Goal: Task Accomplishment & Management: Complete application form

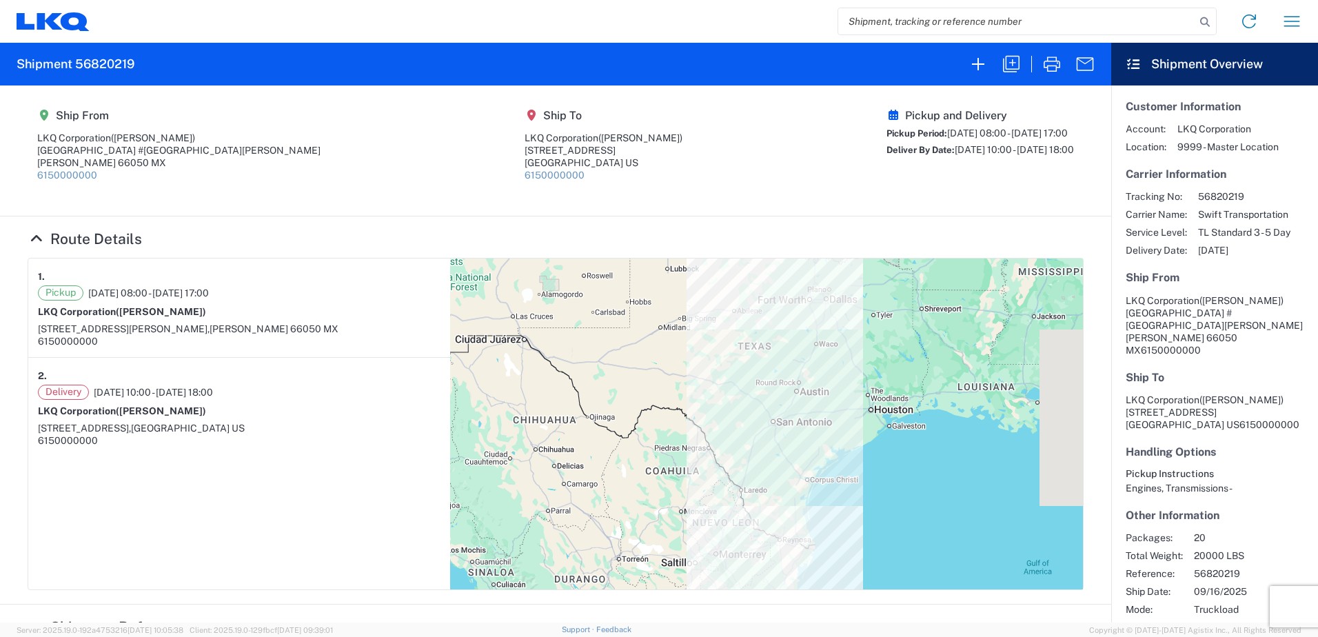
click at [924, 21] on input "search" at bounding box center [1016, 21] width 357 height 26
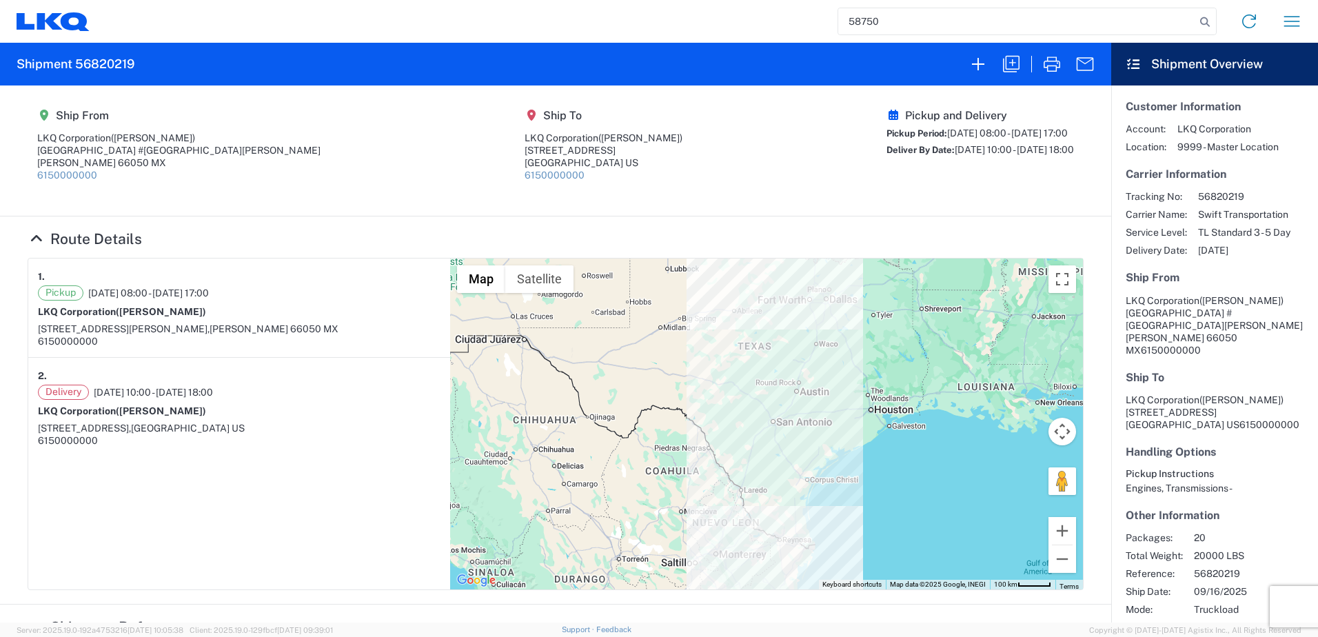
type input "58750"
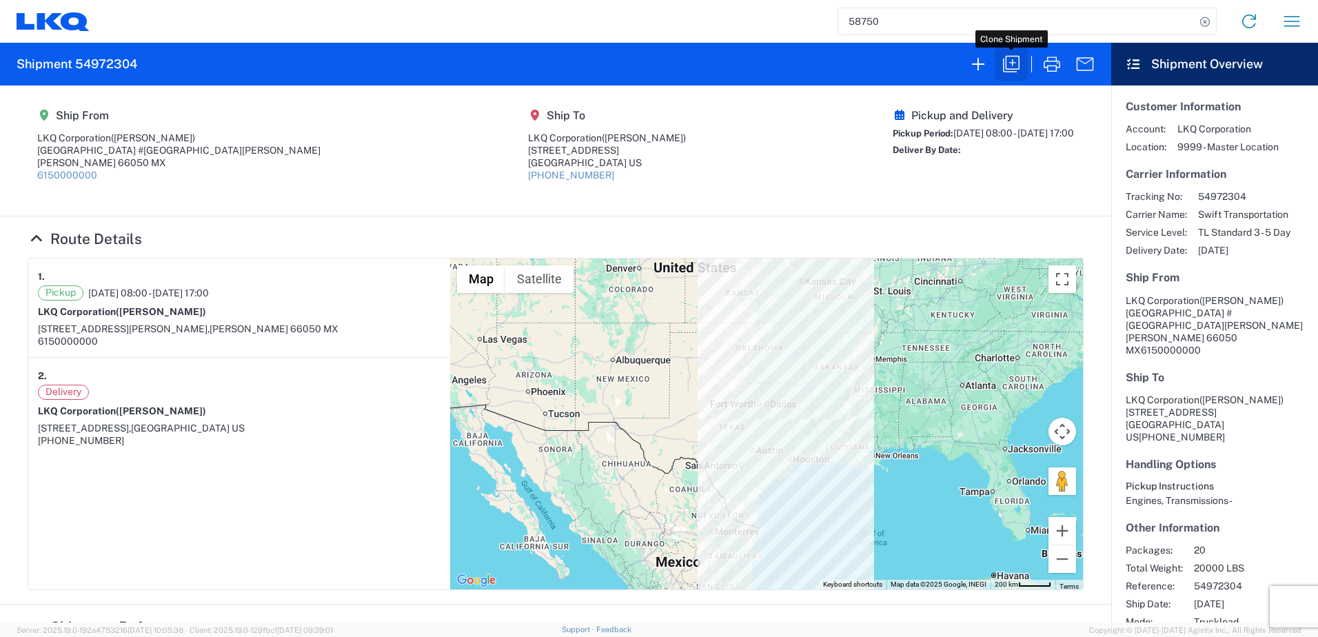
click at [1006, 67] on icon "button" at bounding box center [1011, 64] width 17 height 17
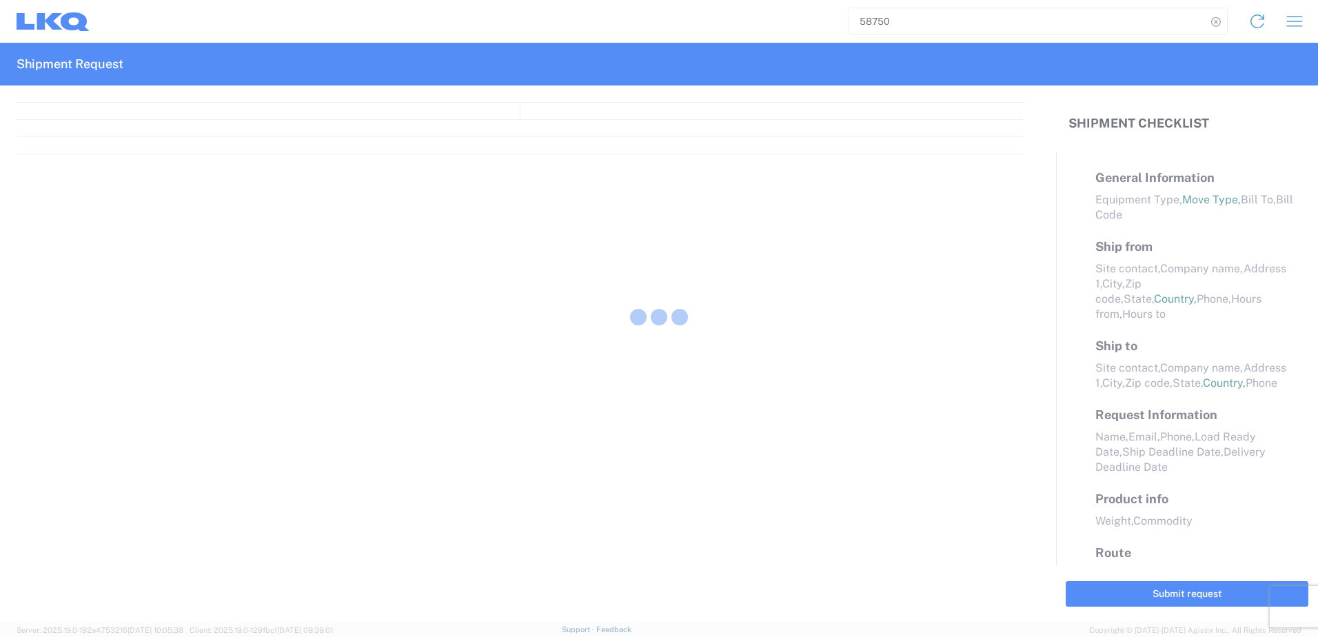
select select "STDV"
select select "FULL"
select select "LBS"
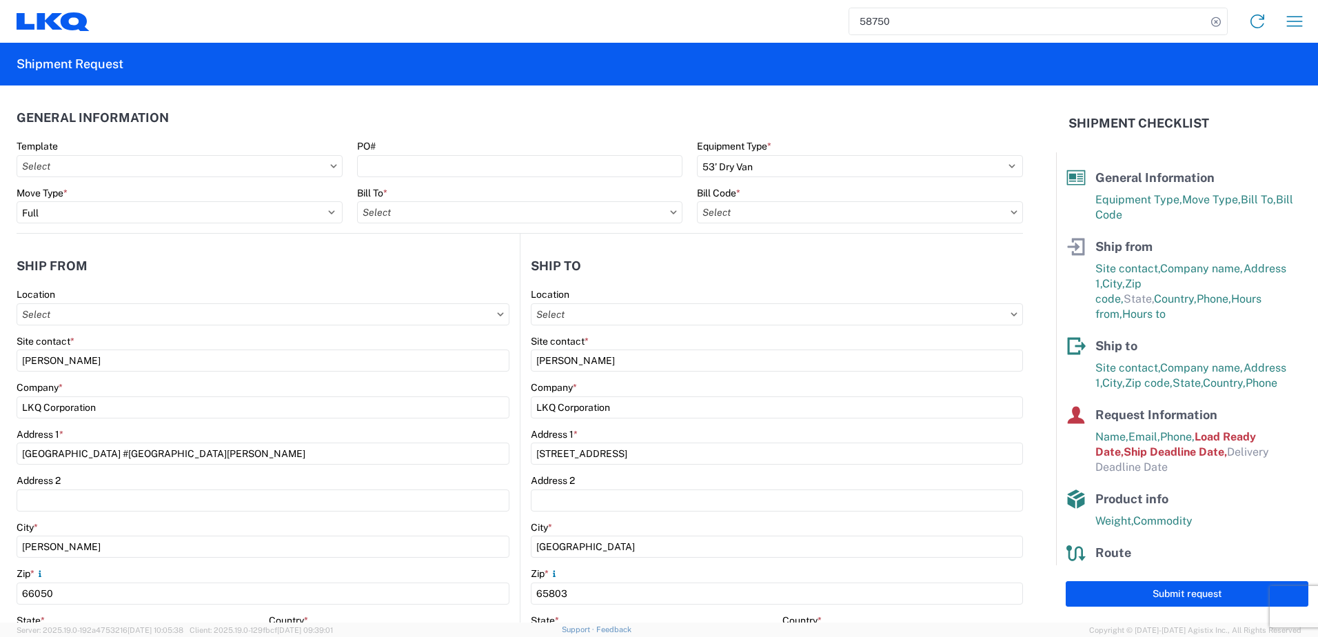
type input "1883 - Vege de Mexico S.A. de C.V"
type input "1880 - LKQ Remanufacturing (Formerly PROFormance Powertrain)"
type input "1880-3300-50180-0000 - 1880 Freight In"
type input "1880 - LKQ Remanufacturing (Formerly PROFormance Powertrain)"
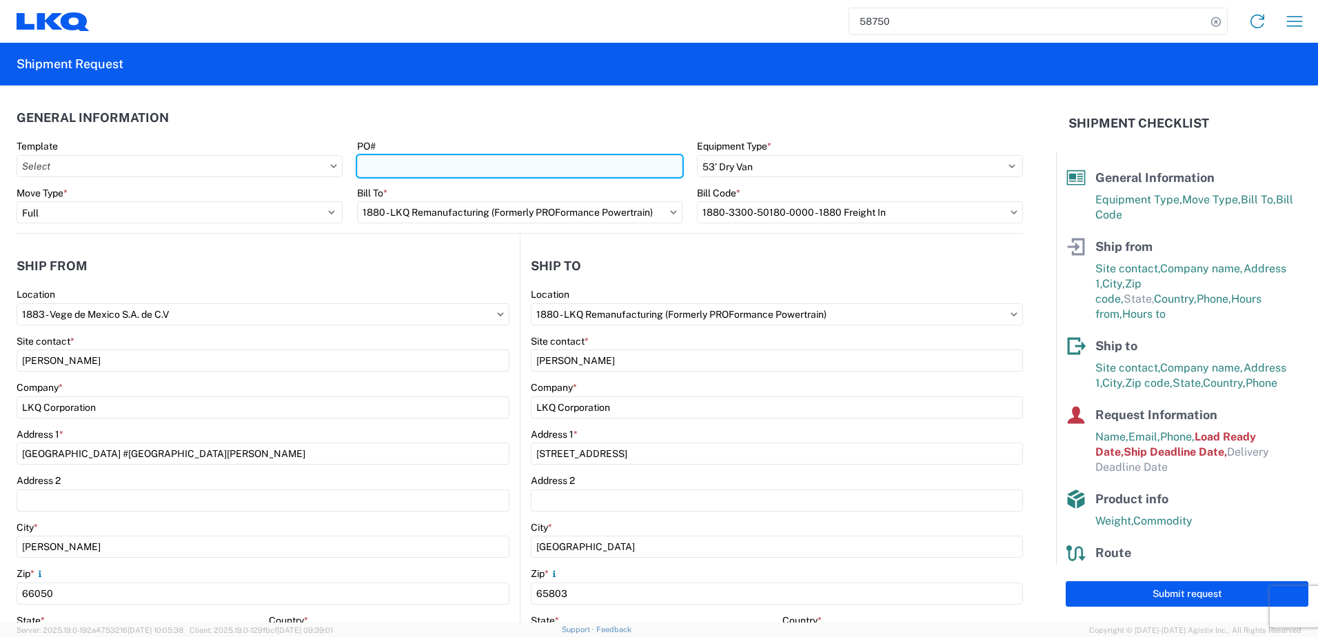
click at [596, 165] on input "PO#" at bounding box center [520, 166] width 326 height 22
paste input "59661"
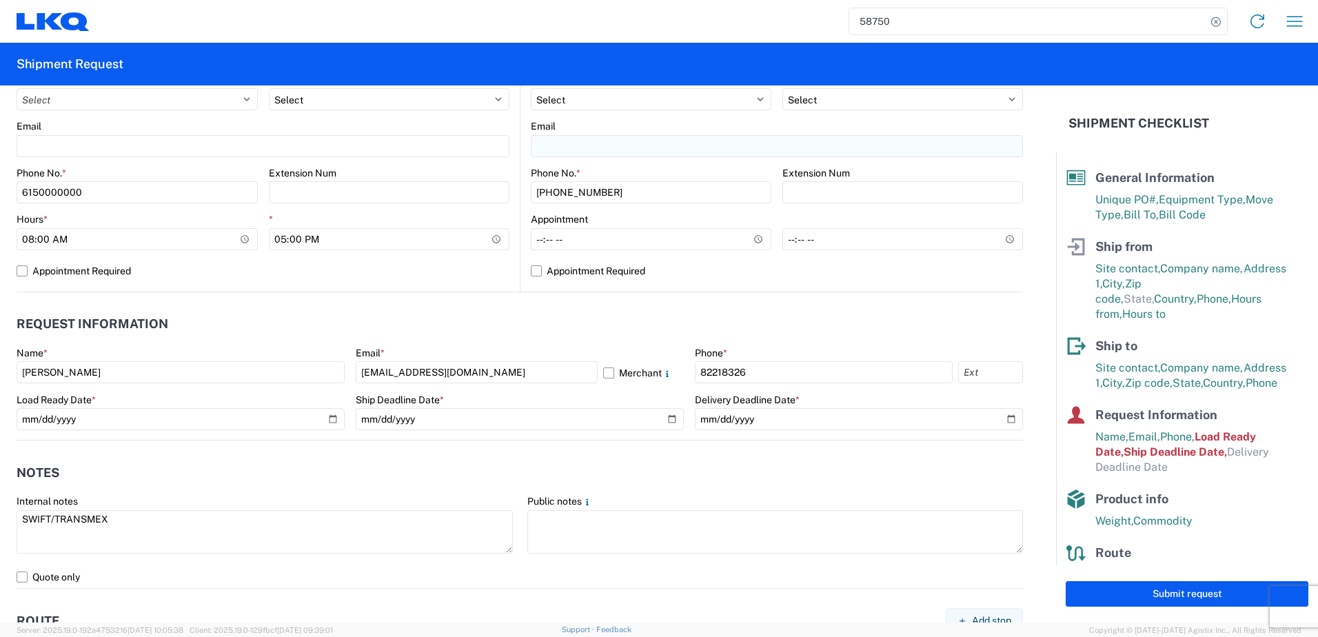
scroll to position [620, 0]
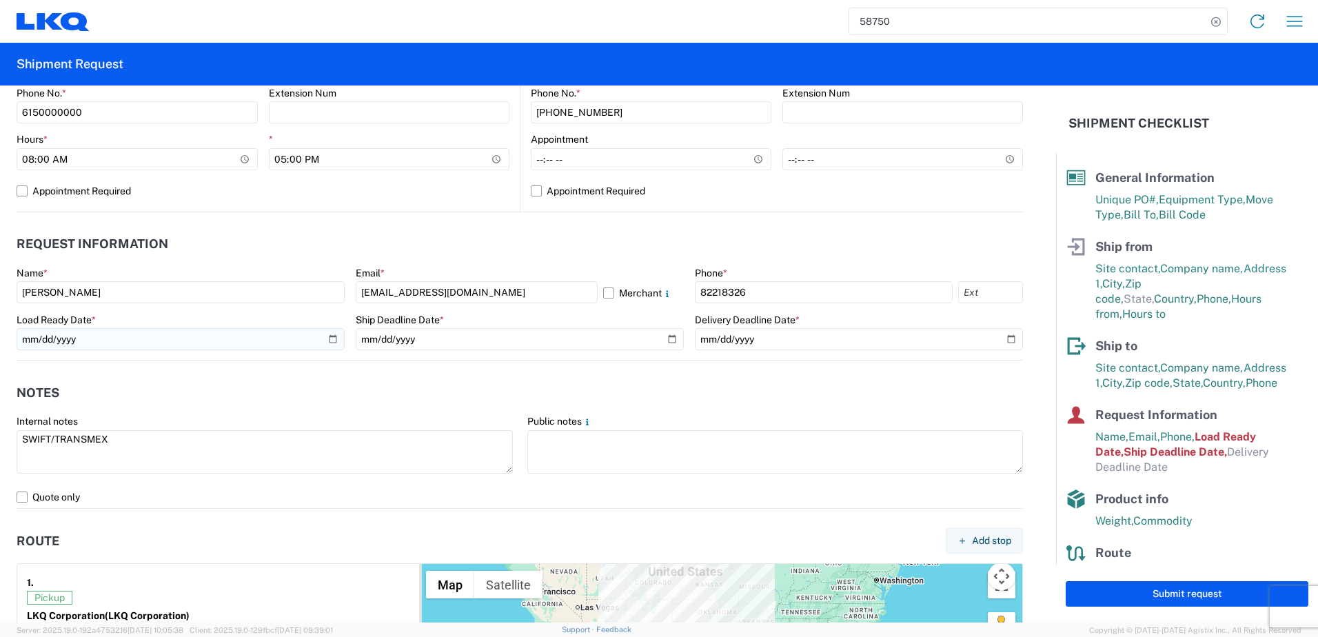
type input "59661"
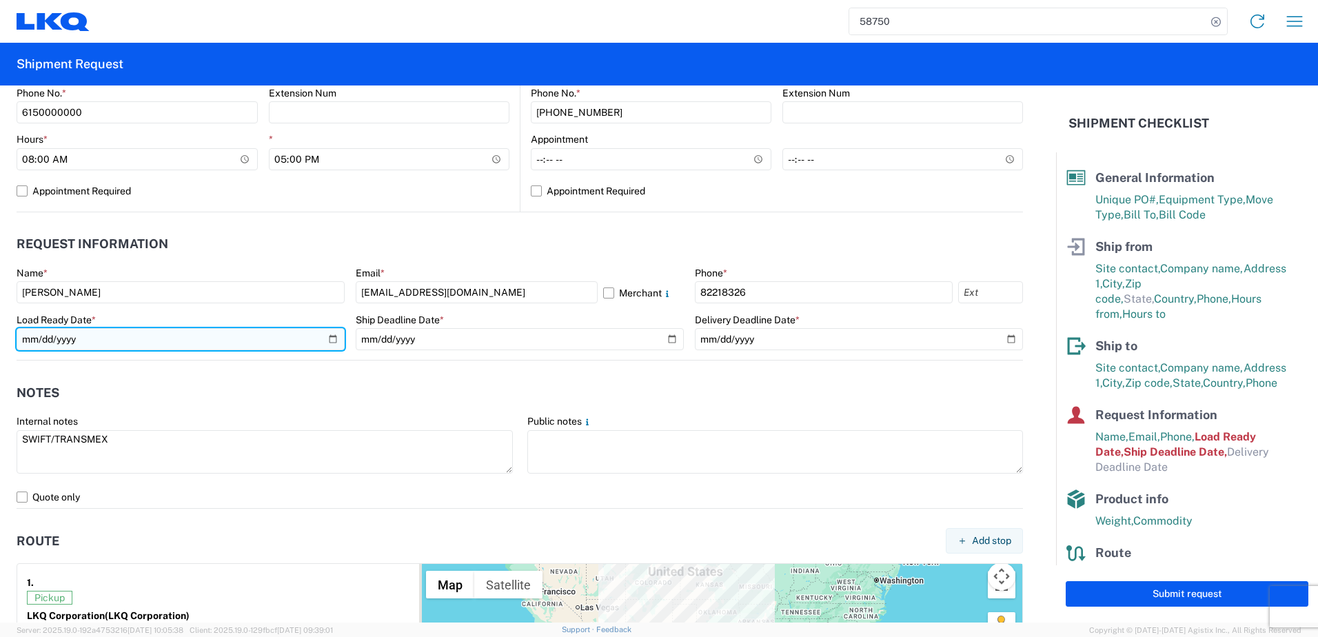
click at [332, 339] on input "[DATE]" at bounding box center [181, 339] width 328 height 22
type input "[DATE]"
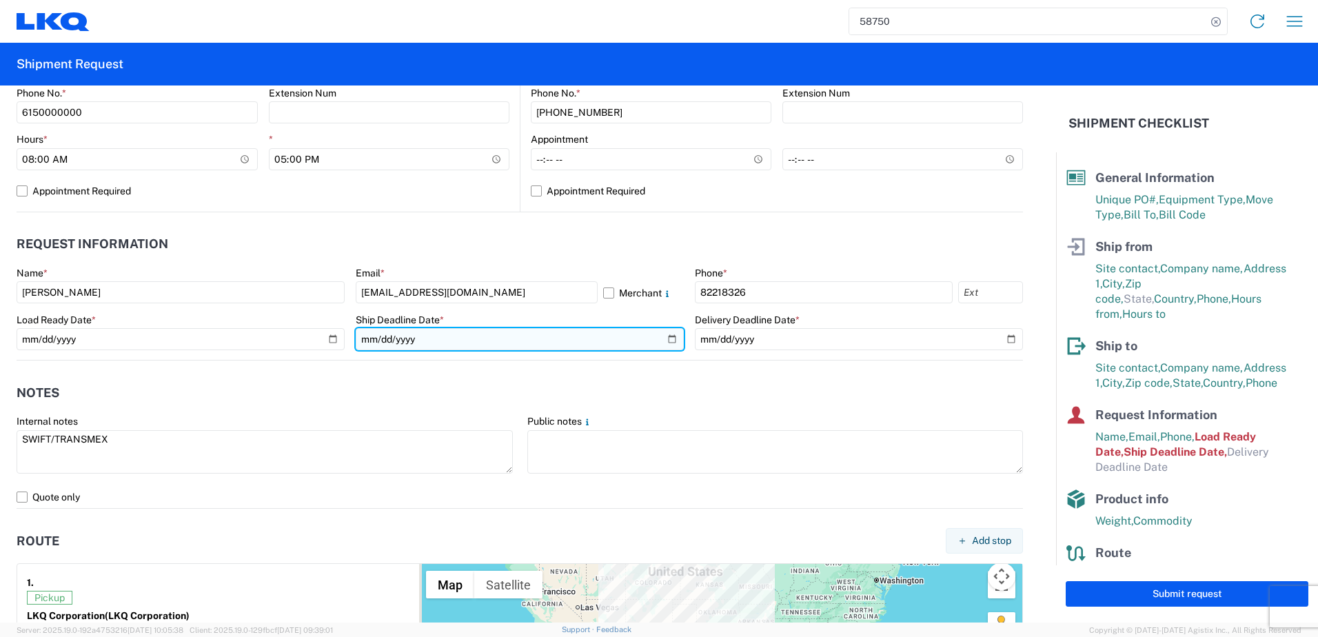
click at [670, 336] on input "[DATE]" at bounding box center [520, 339] width 328 height 22
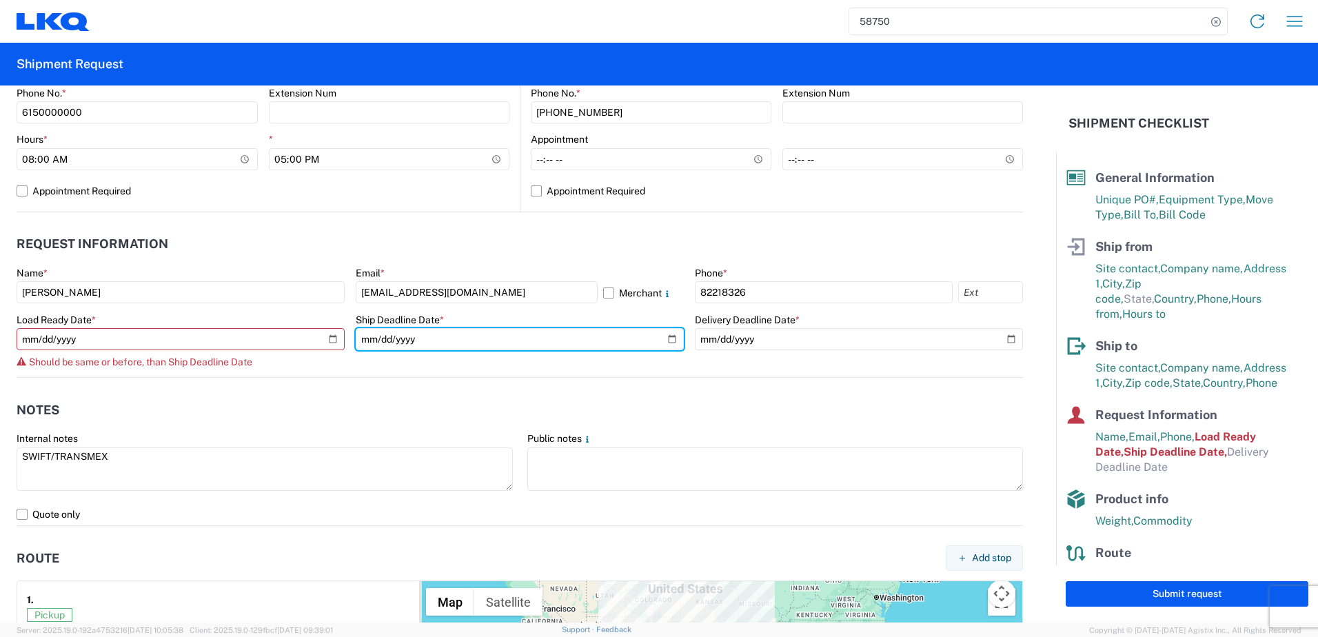
type input "[DATE]"
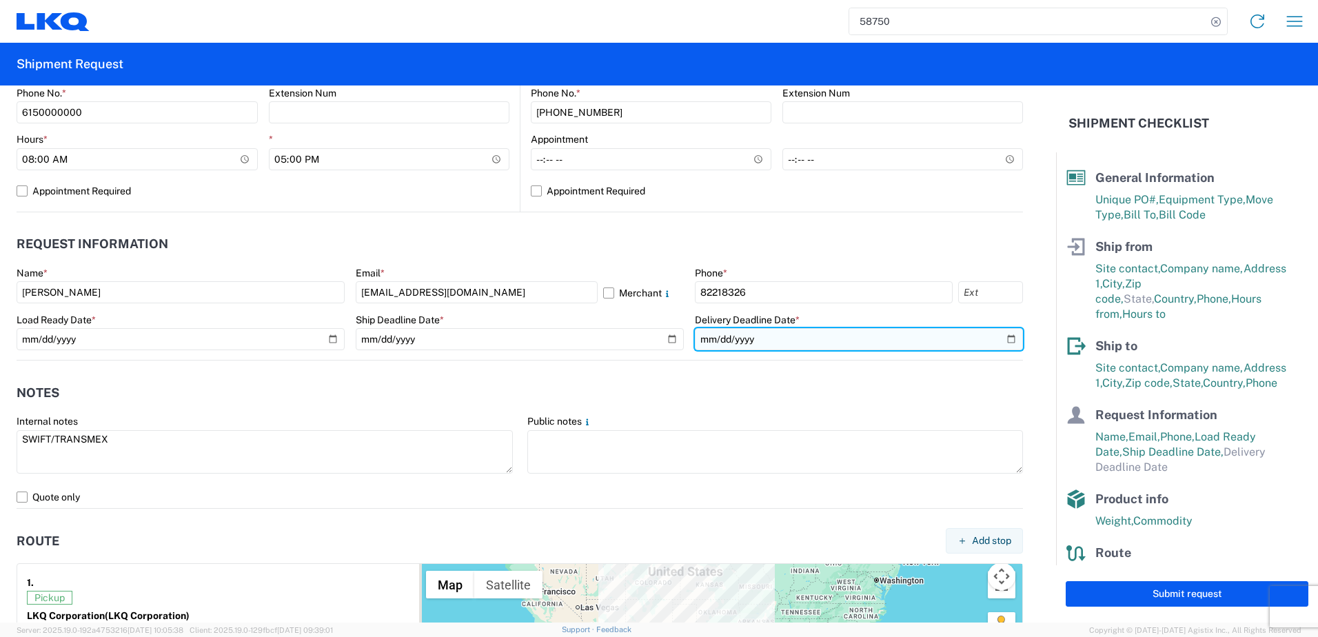
click at [1004, 341] on input "date" at bounding box center [859, 339] width 328 height 22
type input "[DATE]"
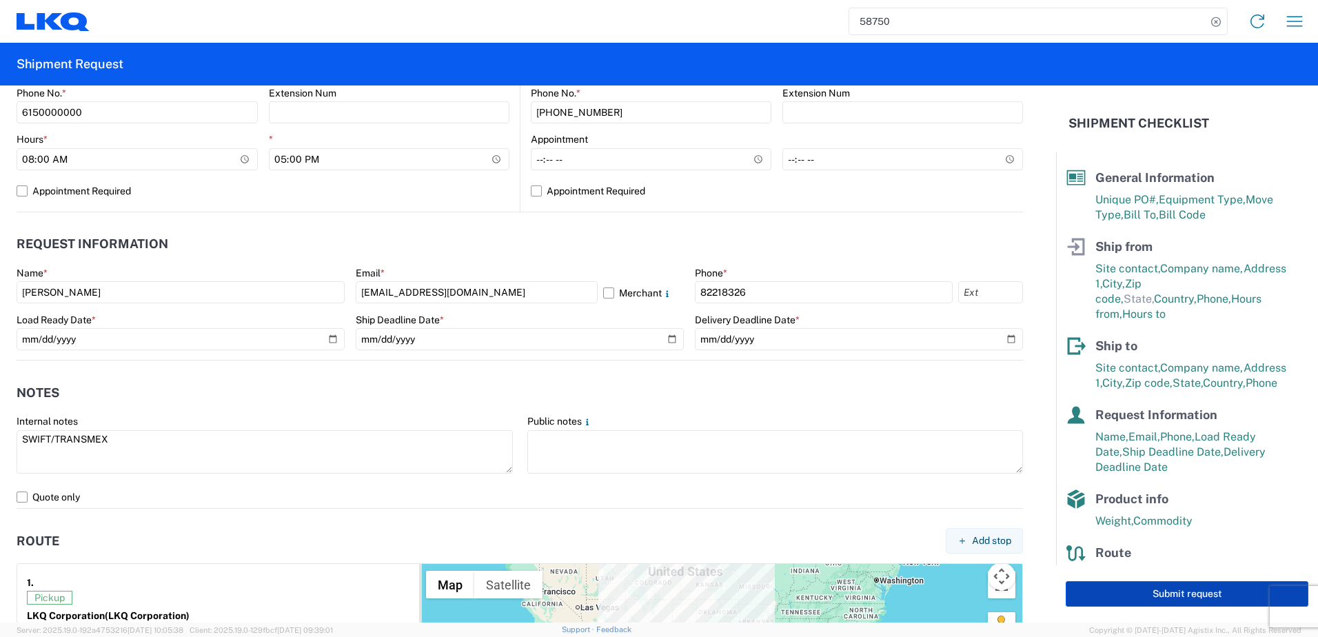
click at [1123, 588] on button "Submit request" at bounding box center [1187, 594] width 243 height 26
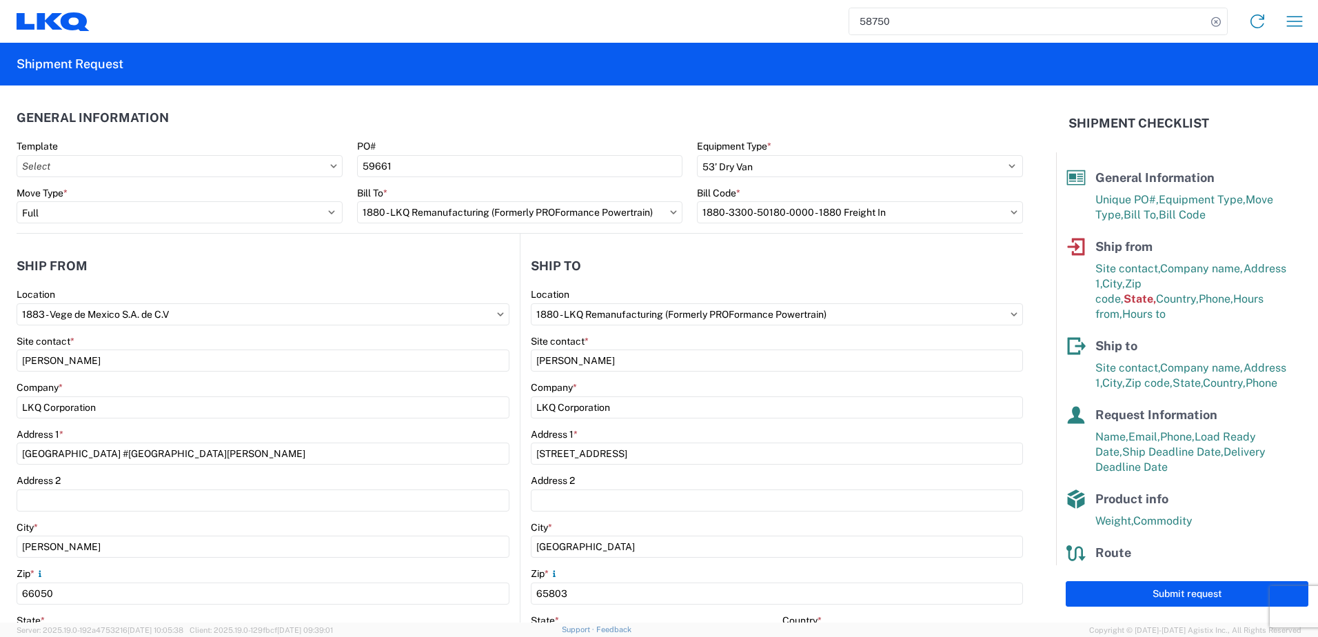
scroll to position [276, 0]
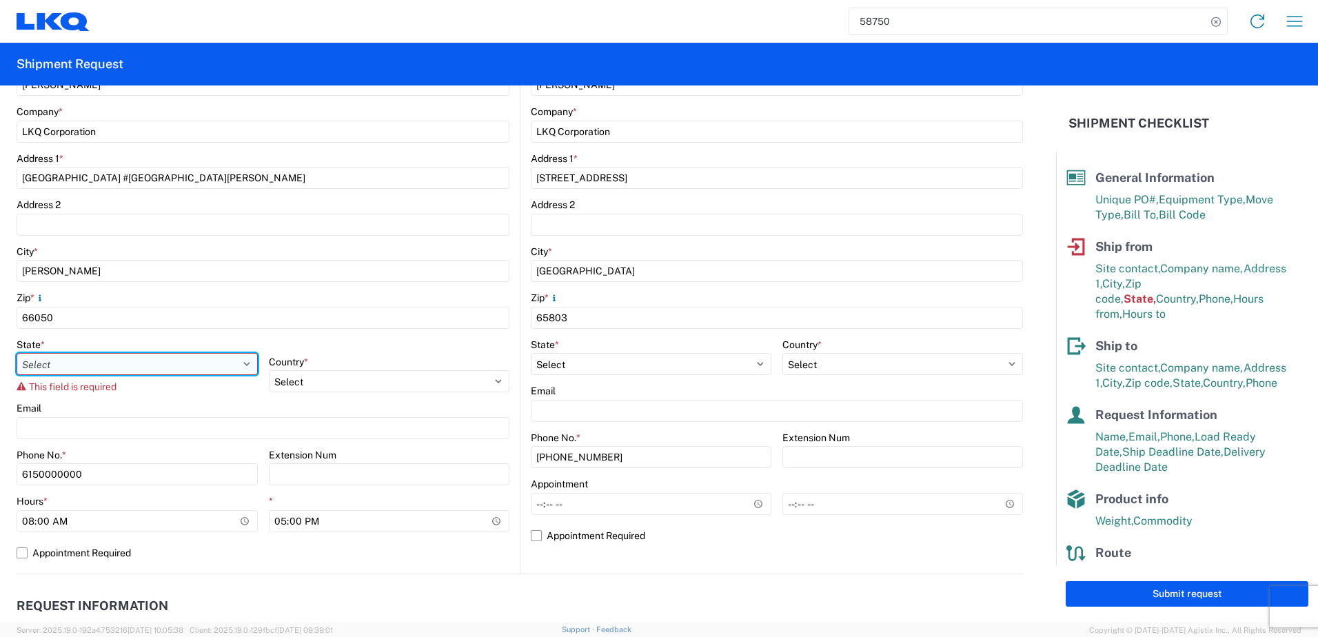
click at [225, 365] on select "Select [GEOGRAPHIC_DATA] [GEOGRAPHIC_DATA][US_STATE] [GEOGRAPHIC_DATA] [US_STAT…" at bounding box center [137, 364] width 241 height 22
select select "NL"
click at [17, 353] on select "Select [GEOGRAPHIC_DATA] [GEOGRAPHIC_DATA][US_STATE] [GEOGRAPHIC_DATA] [US_STAT…" at bounding box center [137, 364] width 241 height 22
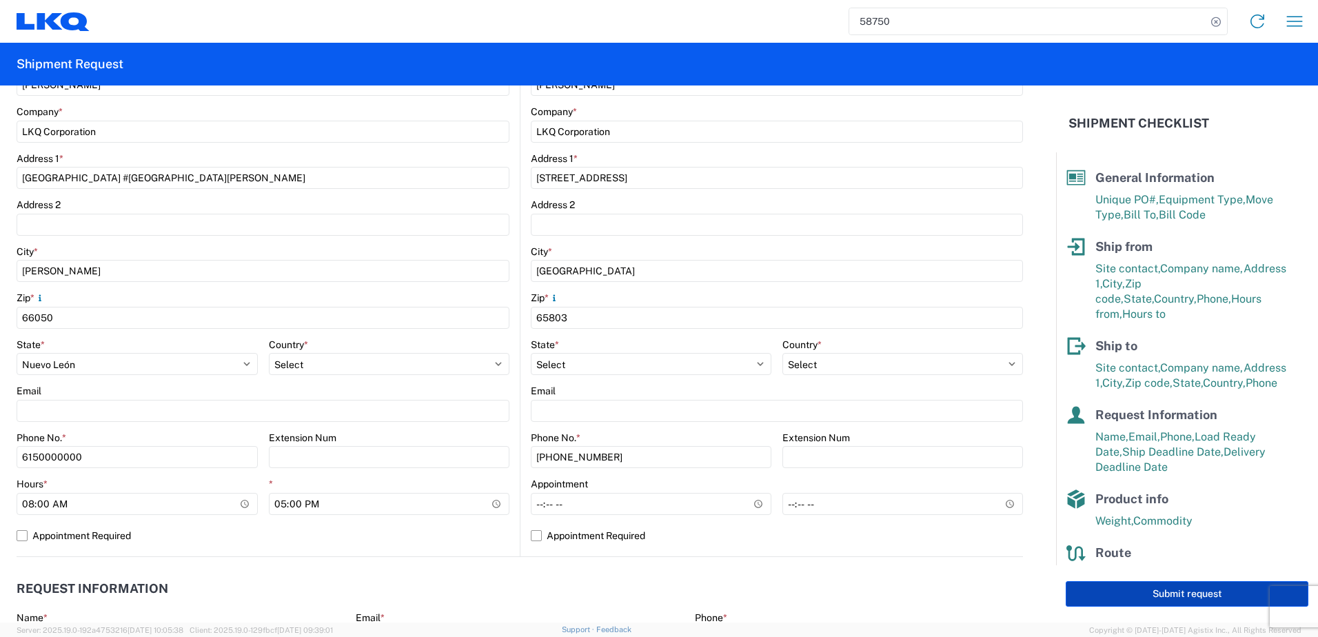
click at [1160, 591] on button "Submit request" at bounding box center [1187, 594] width 243 height 26
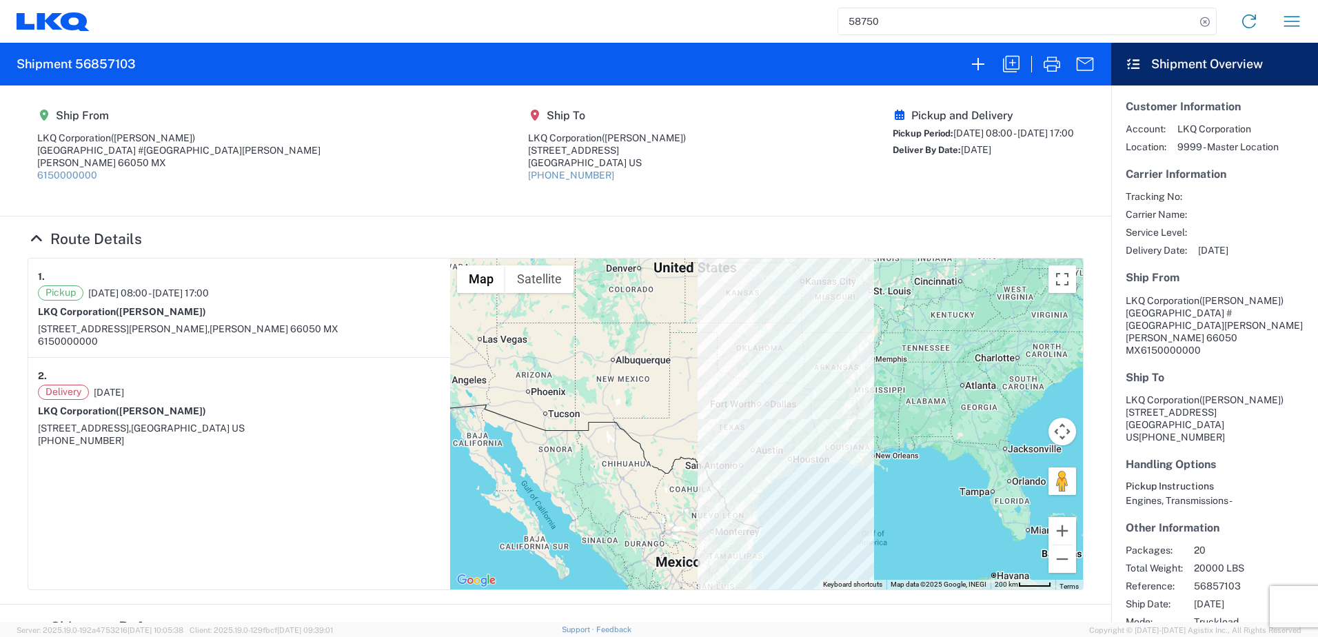
click at [87, 66] on h2 "Shipment 56857103" at bounding box center [76, 64] width 119 height 17
copy h2 "56857103"
